Goal: Task Accomplishment & Management: Complete application form

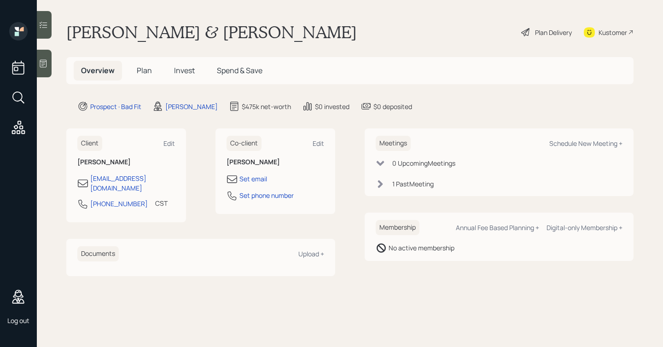
click at [174, 68] on span "Invest" at bounding box center [184, 70] width 21 height 10
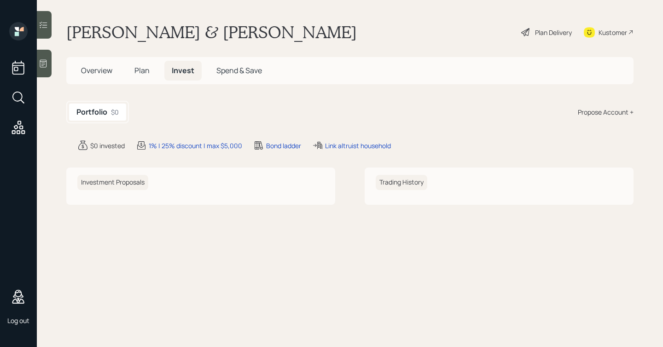
click at [606, 109] on div "Propose Account +" at bounding box center [606, 112] width 56 height 10
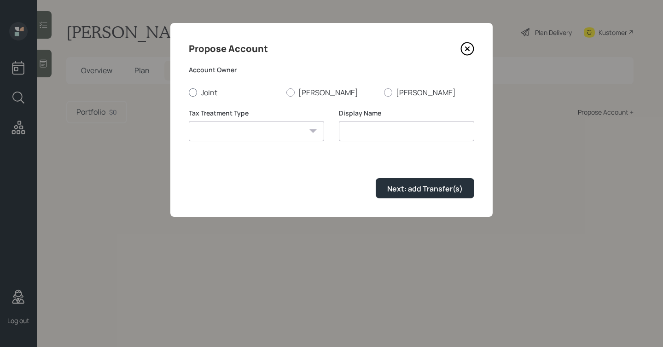
click at [206, 93] on label "Joint" at bounding box center [234, 92] width 90 height 10
click at [189, 93] on input "Joint" at bounding box center [188, 92] width 0 height 0
radio input "true"
click at [229, 132] on select "[PERSON_NAME] Taxable Traditional" at bounding box center [256, 131] width 135 height 20
select select "[PERSON_NAME]"
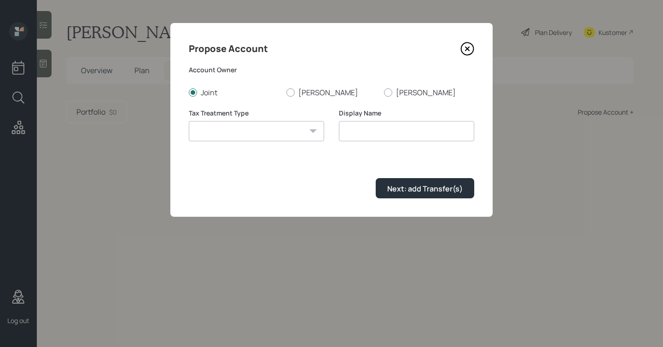
click at [189, 121] on select "[PERSON_NAME] Taxable Traditional" at bounding box center [256, 131] width 135 height 20
type input "[PERSON_NAME]"
click at [227, 134] on select "[PERSON_NAME] Taxable Traditional" at bounding box center [256, 131] width 135 height 20
select select "taxable"
click at [189, 121] on select "[PERSON_NAME] Taxable Traditional" at bounding box center [256, 131] width 135 height 20
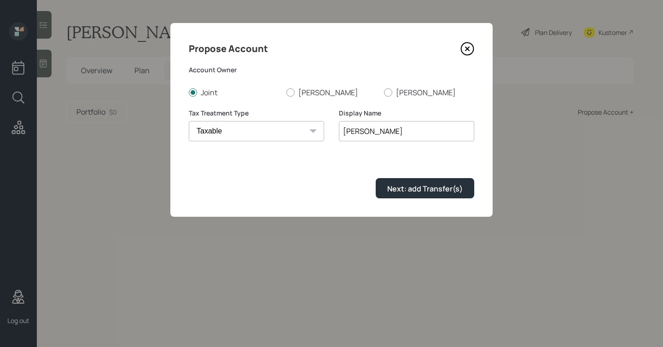
click at [351, 133] on input "[PERSON_NAME]" at bounding box center [406, 131] width 135 height 20
type input "test"
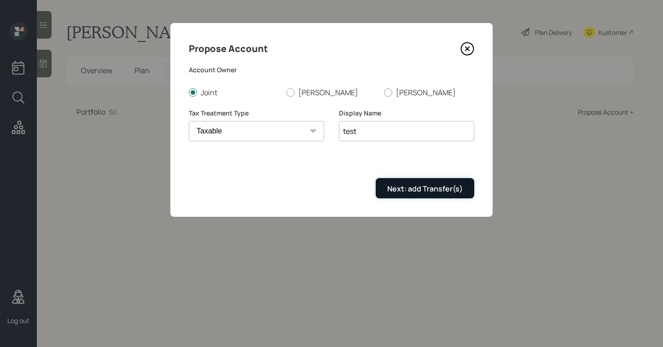
click at [439, 184] on div "Next: add Transfer(s)" at bounding box center [425, 189] width 76 height 10
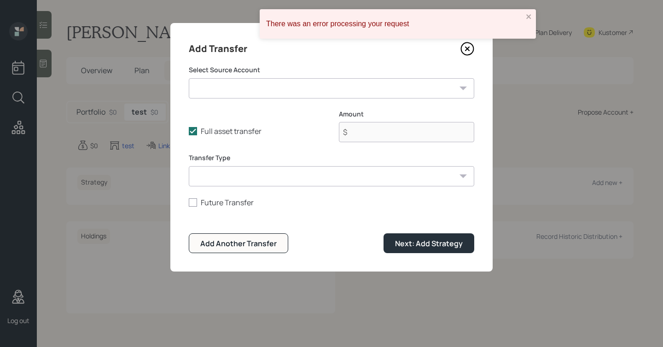
click at [466, 50] on icon at bounding box center [467, 49] width 4 height 4
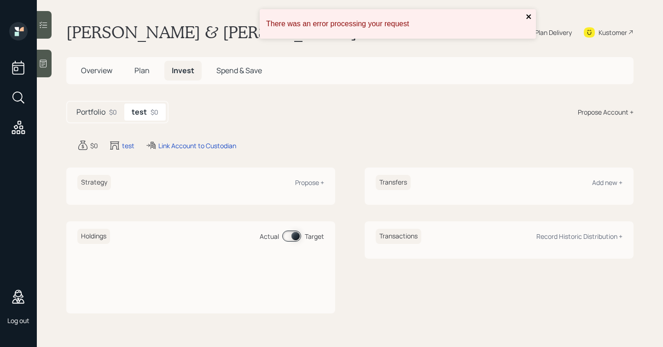
click at [531, 13] on icon "close" at bounding box center [529, 16] width 6 height 7
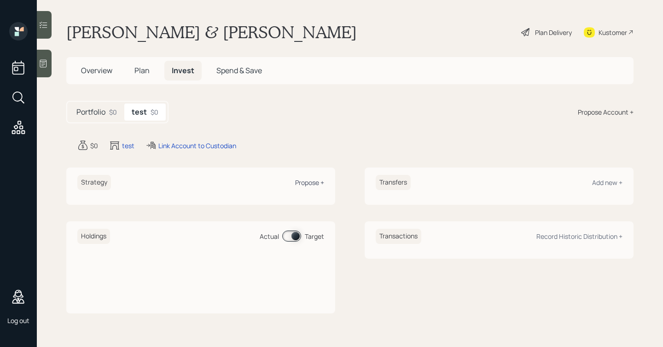
click at [308, 179] on div "Propose +" at bounding box center [309, 182] width 29 height 9
click at [312, 185] on div "Propose +" at bounding box center [309, 182] width 29 height 9
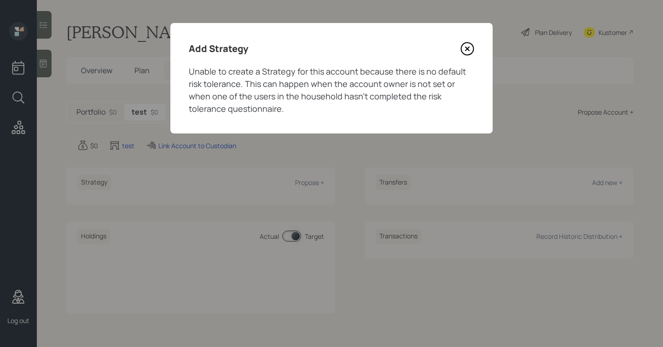
click at [473, 46] on icon at bounding box center [467, 49] width 12 height 12
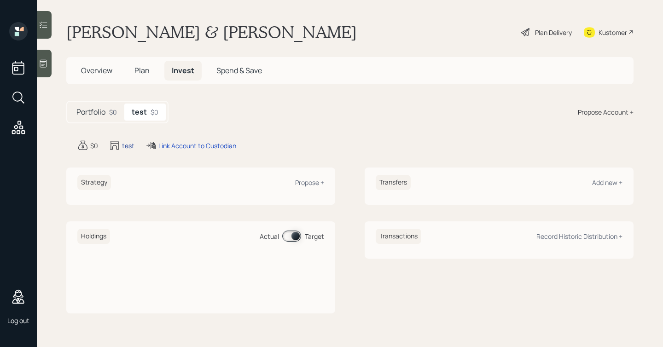
click at [126, 145] on div "test" at bounding box center [128, 146] width 12 height 10
select select "taxable"
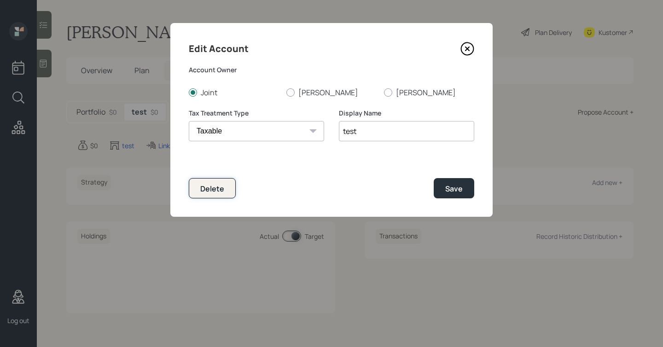
click at [212, 186] on div "Delete" at bounding box center [212, 189] width 24 height 10
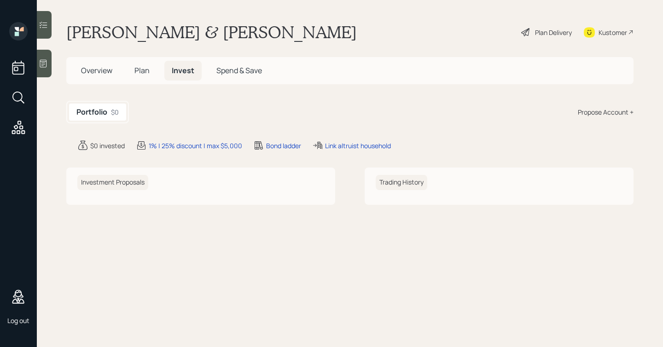
click at [168, 7] on main "Thomas & Linda Norris Plan Delivery Kustomer Overview Plan Invest Spend & Save …" at bounding box center [350, 173] width 626 height 347
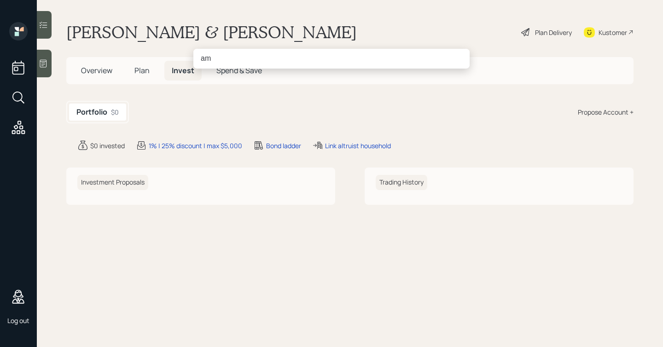
type input "a"
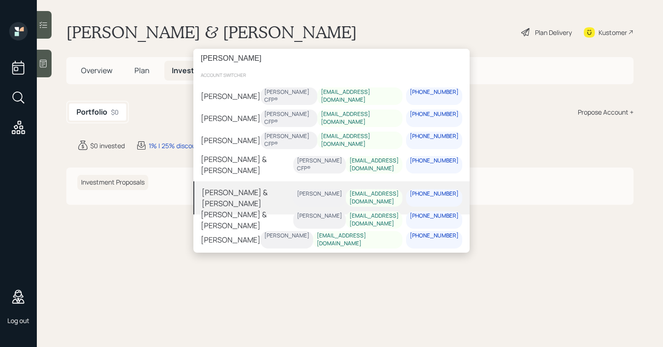
type input "david"
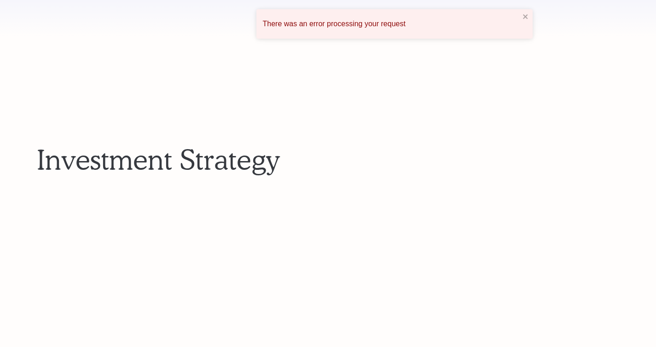
scroll to position [4745, 0]
